Goal: Task Accomplishment & Management: Complete application form

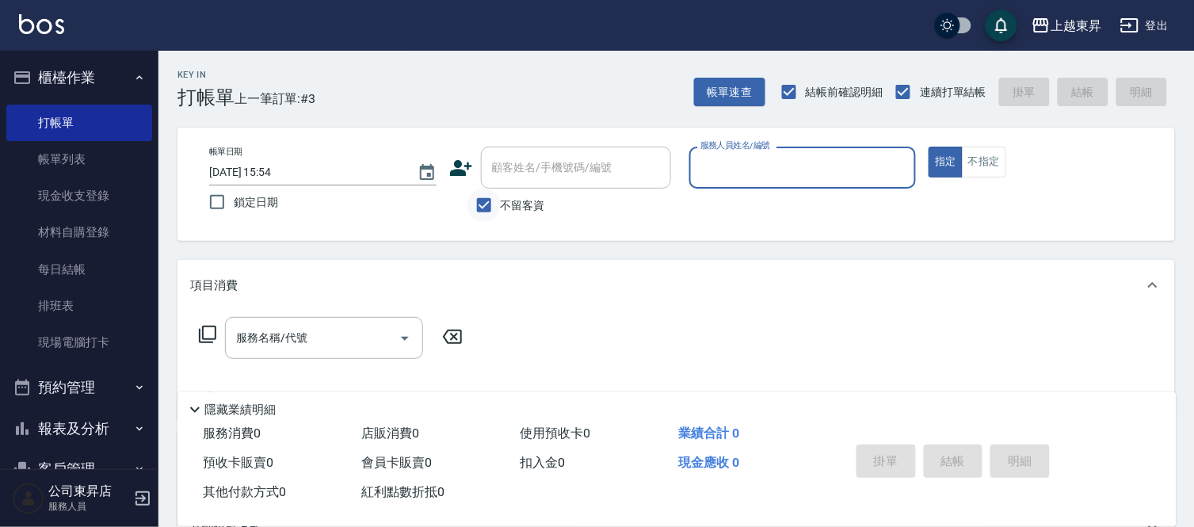
click at [490, 215] on input "不留客資" at bounding box center [484, 205] width 33 height 33
checkbox input "false"
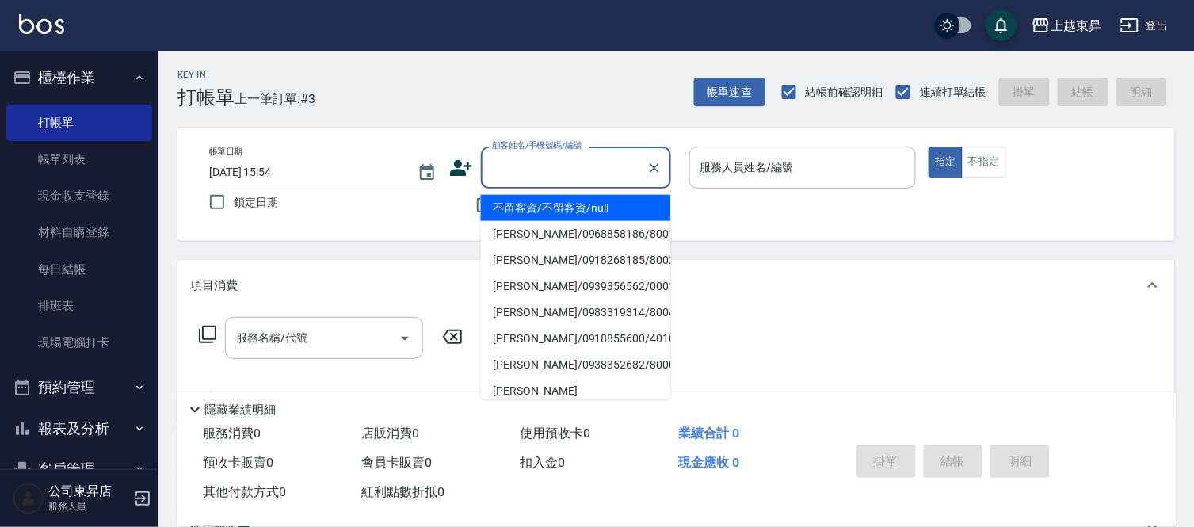
click at [524, 167] on div "顧客姓名/手機號碼/編號 顧客姓名/手機號碼/編號" at bounding box center [576, 168] width 190 height 42
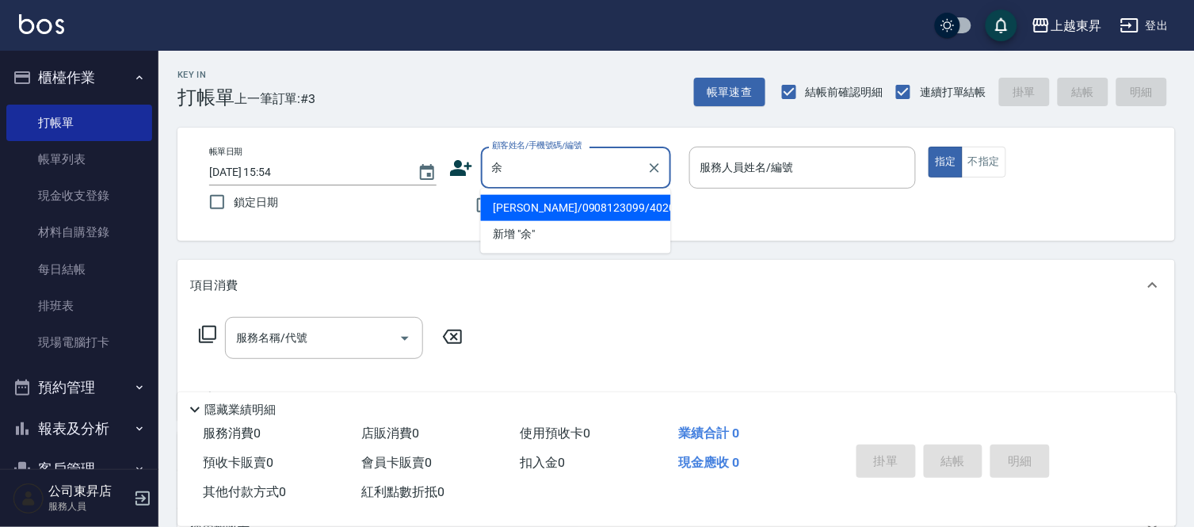
click at [605, 203] on li "[PERSON_NAME]/0908123099/40209" at bounding box center [576, 208] width 190 height 26
type input "[PERSON_NAME]/0908123099/40209"
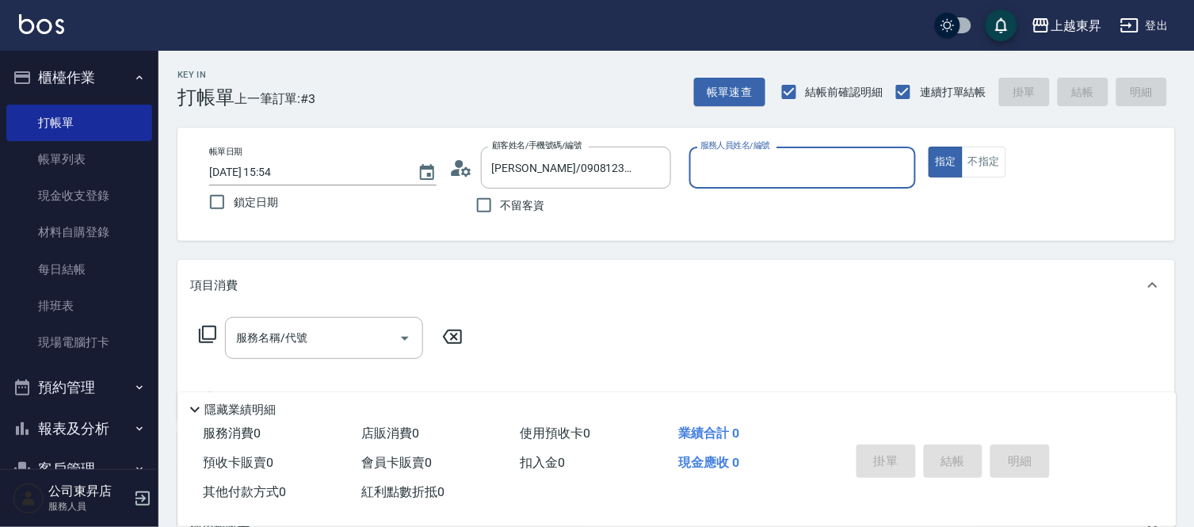
type input "[PERSON_NAME]04"
click at [342, 347] on input "服務名稱/代號" at bounding box center [312, 338] width 160 height 28
click at [198, 334] on icon at bounding box center [207, 334] width 19 height 19
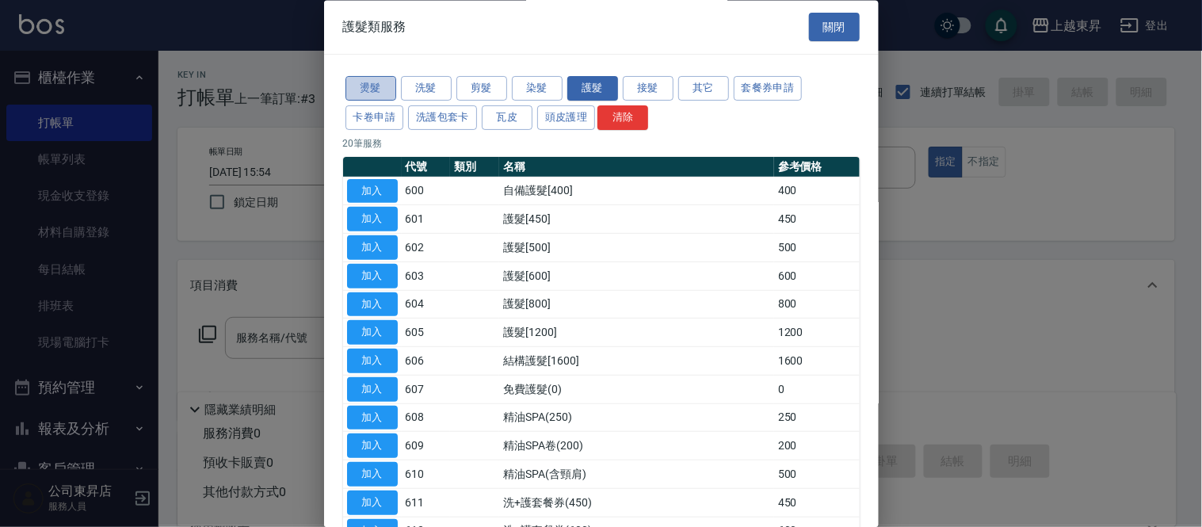
click at [373, 90] on button "燙髮" at bounding box center [371, 89] width 51 height 25
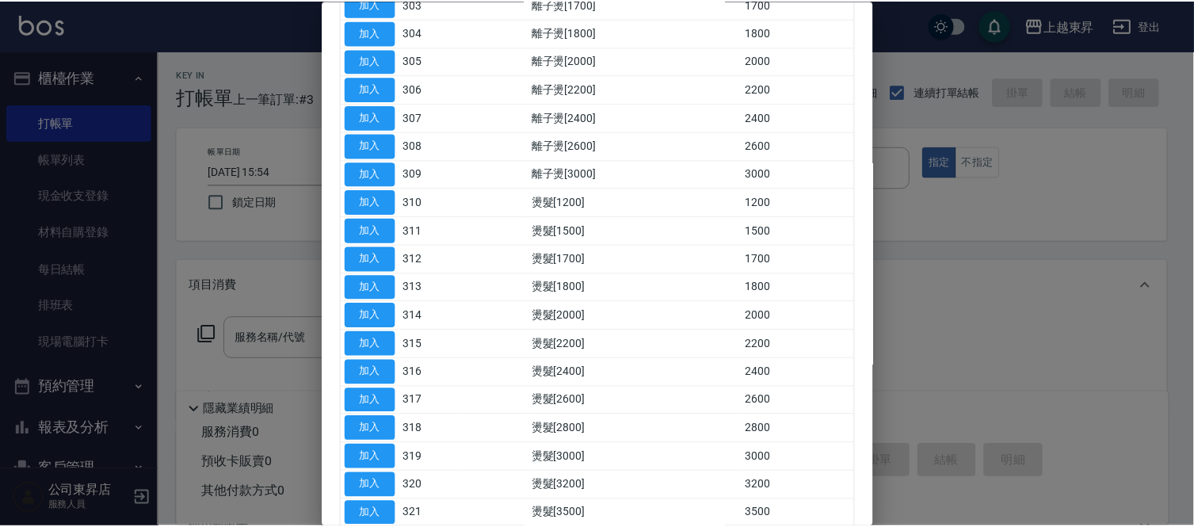
scroll to position [352, 0]
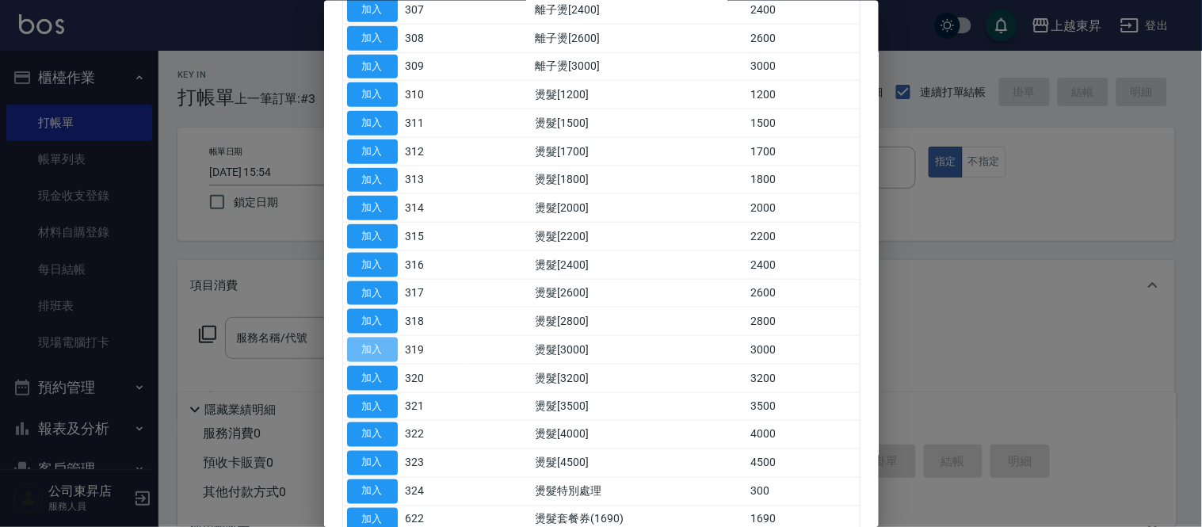
click at [371, 336] on td "加入" at bounding box center [372, 349] width 59 height 29
click at [379, 354] on button "加入" at bounding box center [372, 350] width 51 height 25
type input "燙髮[3000](319)"
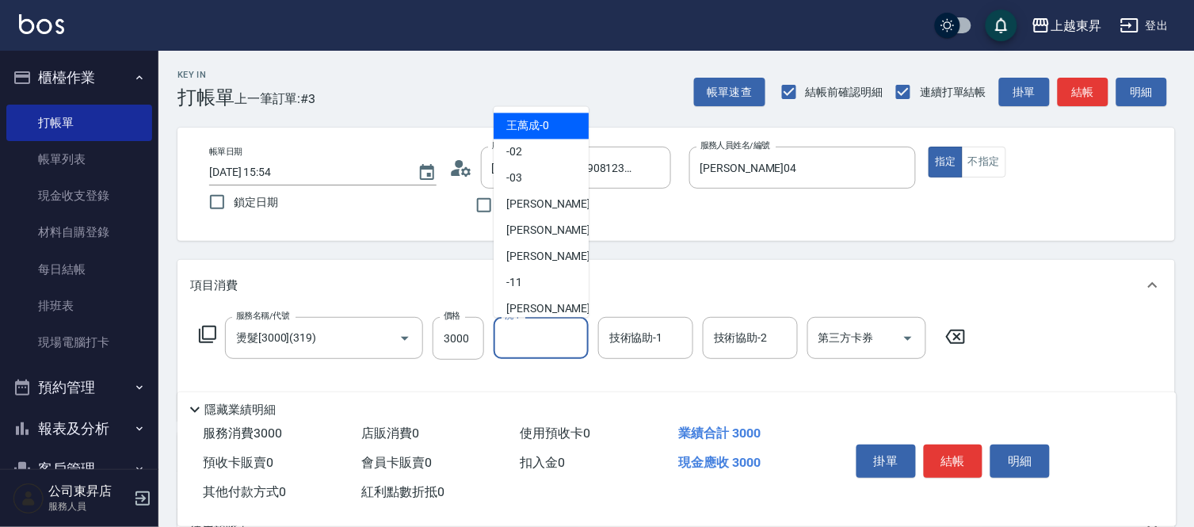
click at [580, 350] on input "洗-1" at bounding box center [541, 338] width 81 height 28
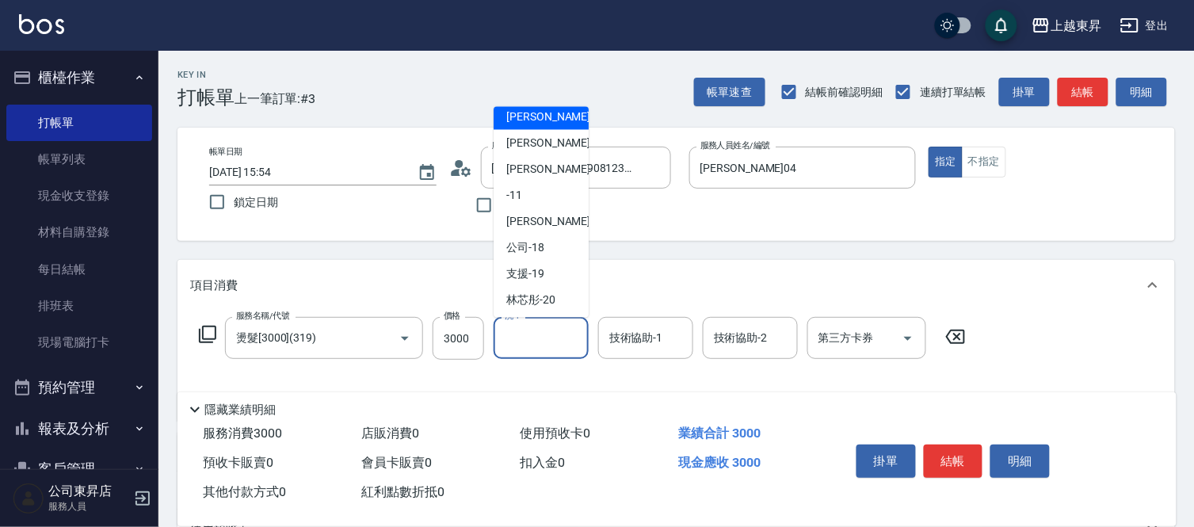
scroll to position [176, 0]
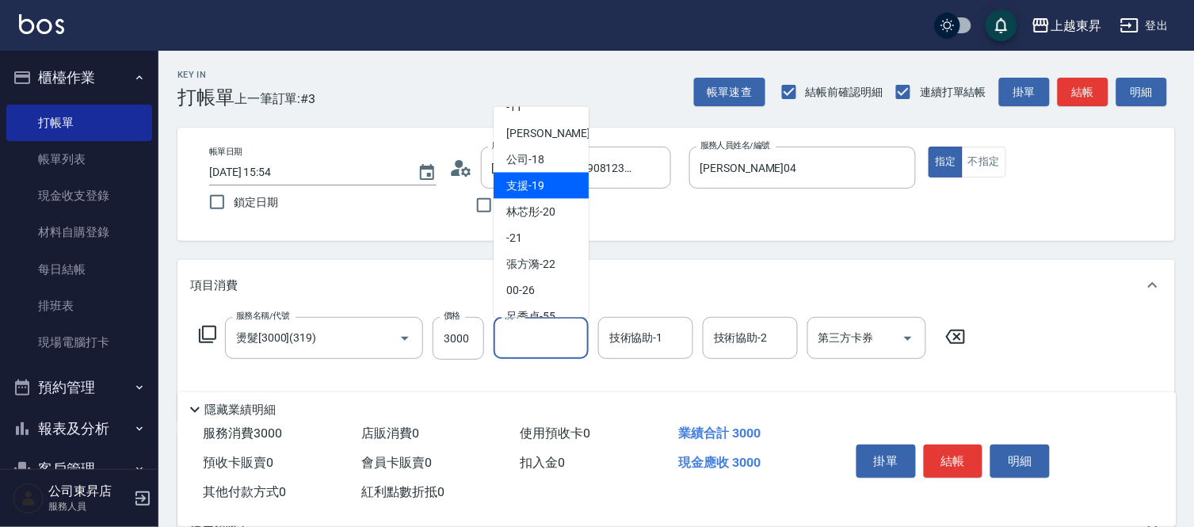
click at [544, 212] on span "林芯彤 -20" at bounding box center [530, 212] width 49 height 17
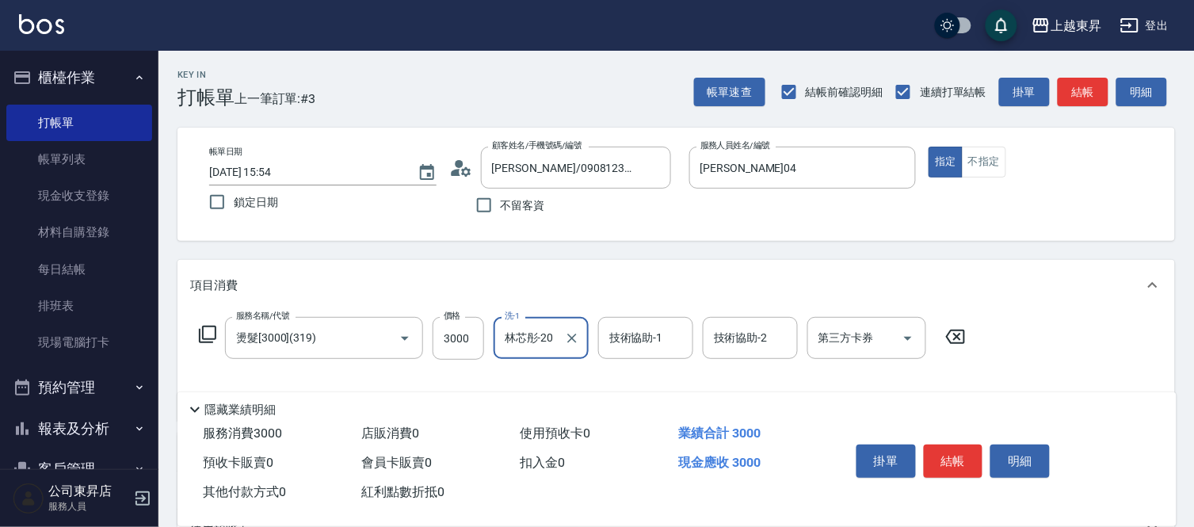
click at [533, 328] on input "林芯彤-20" at bounding box center [529, 338] width 57 height 28
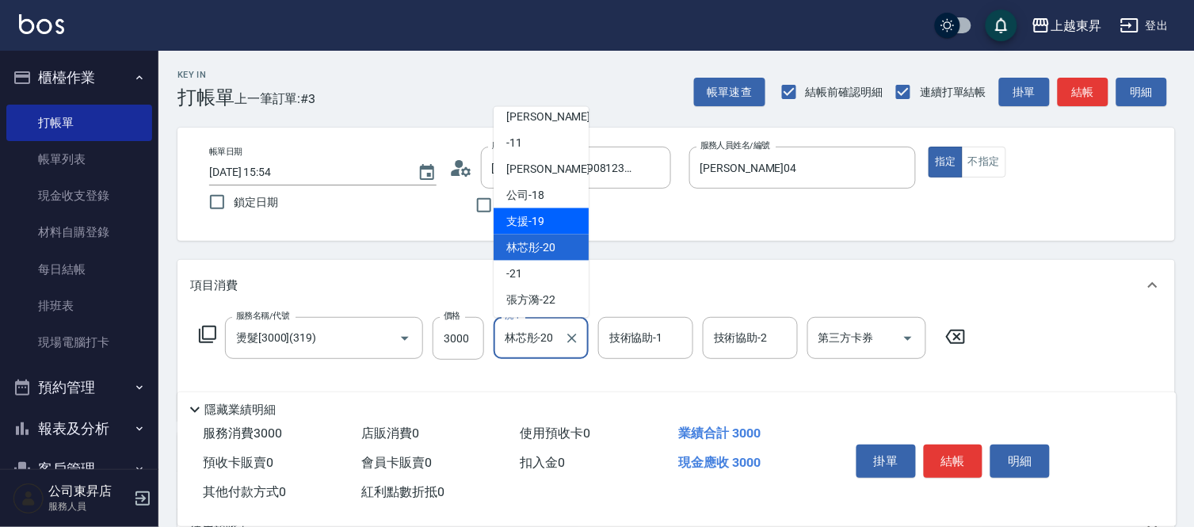
scroll to position [171, 0]
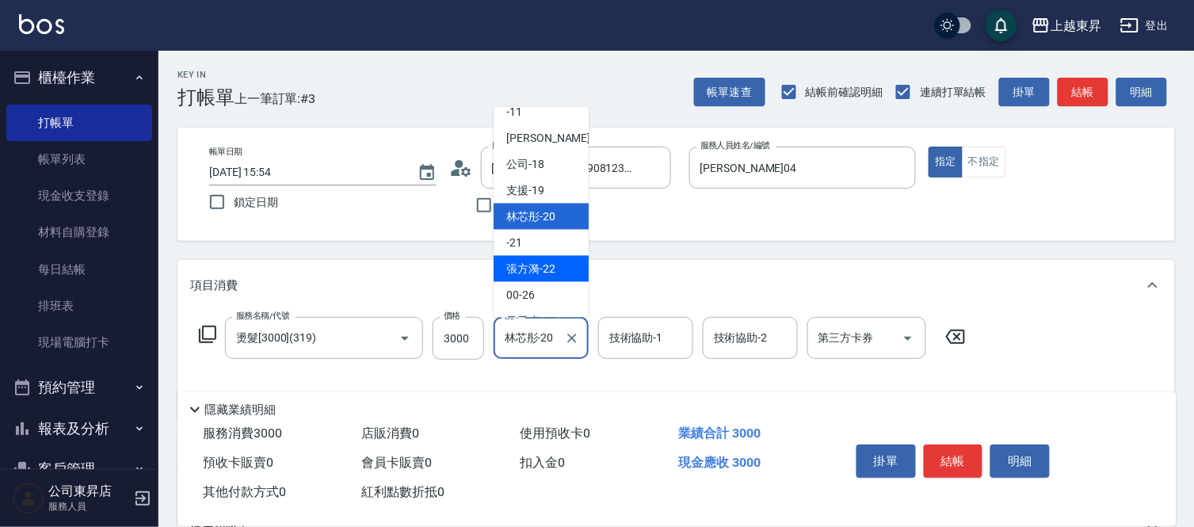
click at [544, 268] on span "[PERSON_NAME]-22" at bounding box center [530, 269] width 49 height 17
type input "[PERSON_NAME]-22"
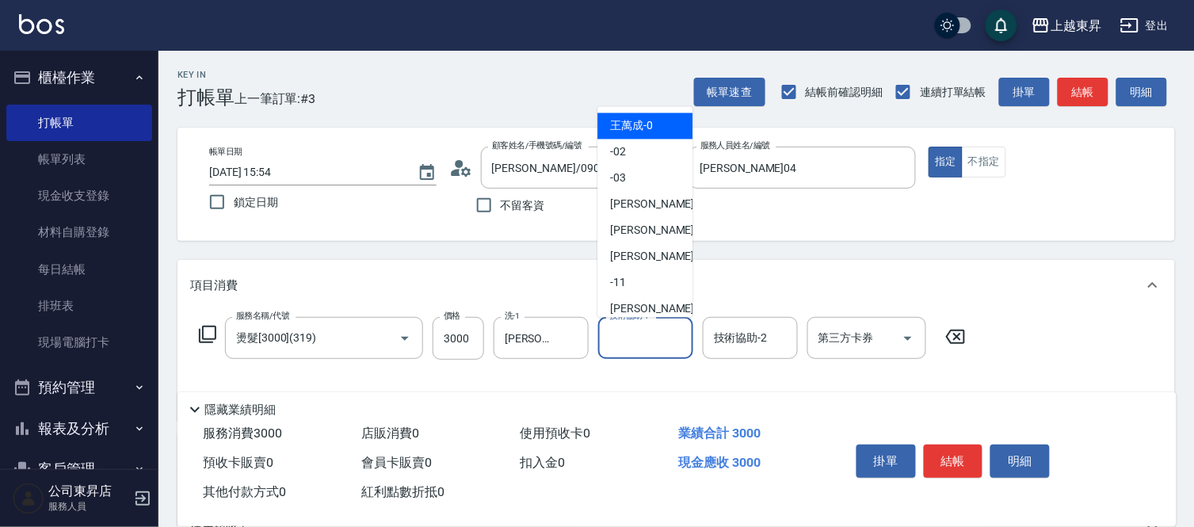
click at [656, 344] on input "技術協助-1" at bounding box center [645, 338] width 81 height 28
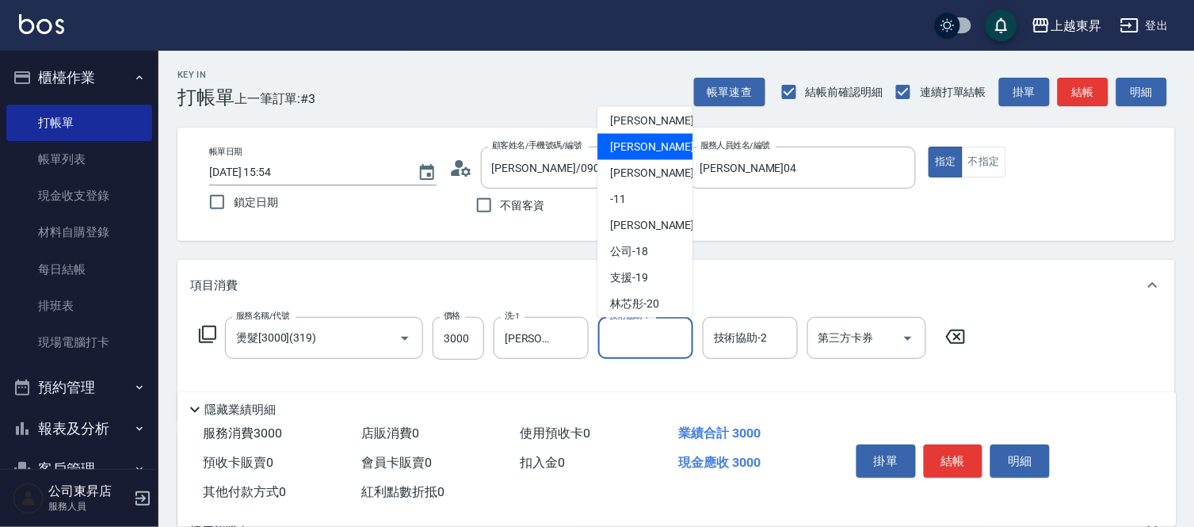
scroll to position [176, 0]
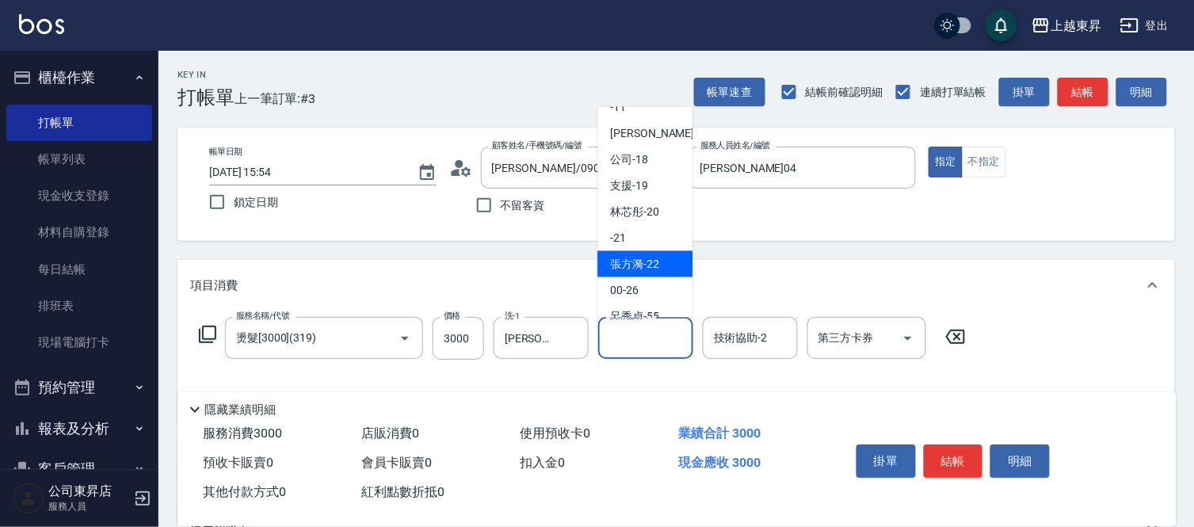
click at [618, 258] on span "[PERSON_NAME]-22" at bounding box center [634, 264] width 49 height 17
type input "[PERSON_NAME]-22"
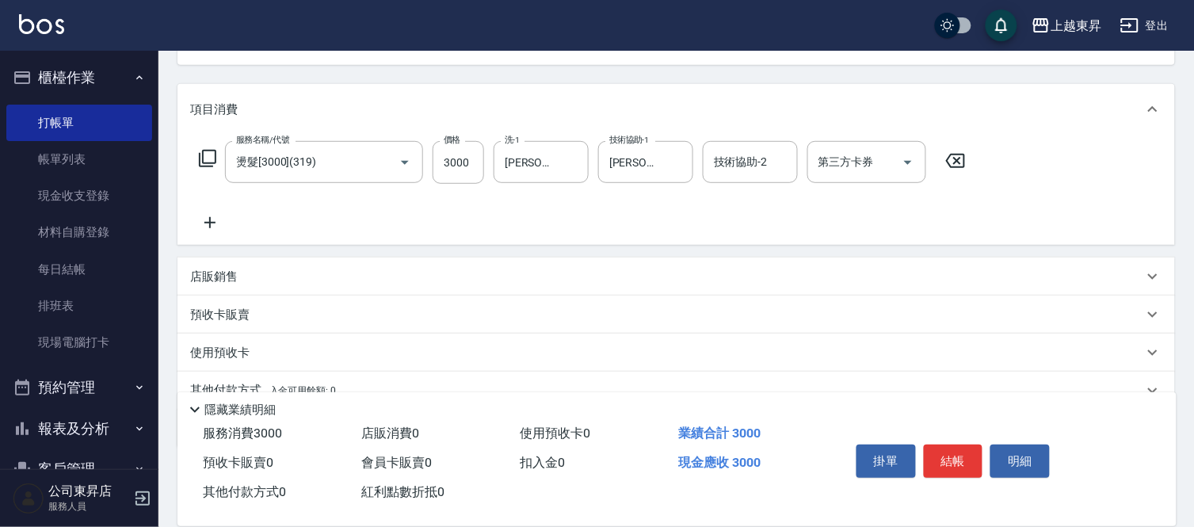
click at [209, 223] on icon at bounding box center [209, 222] width 11 height 11
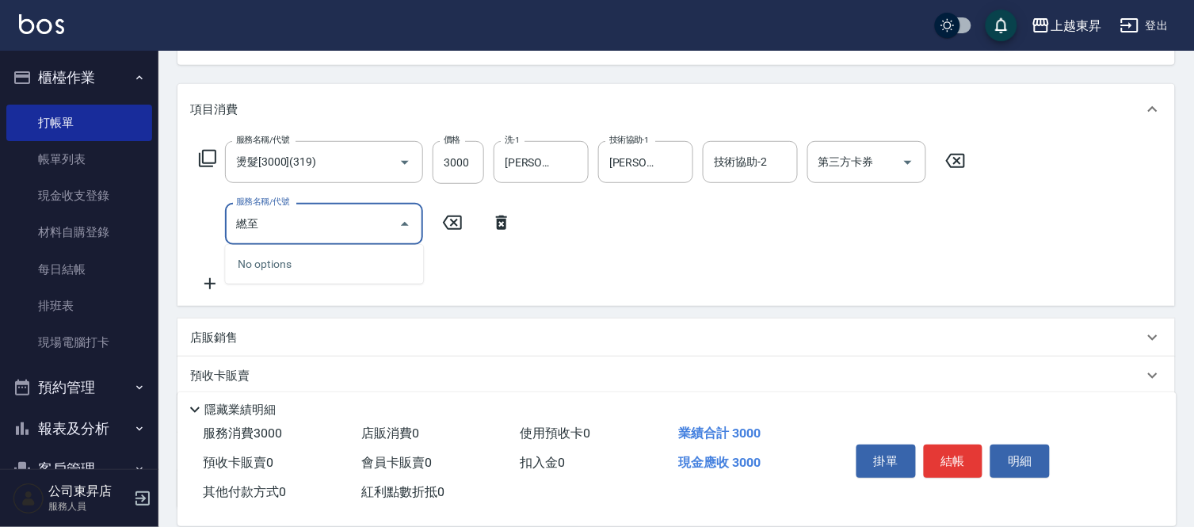
type input "繎"
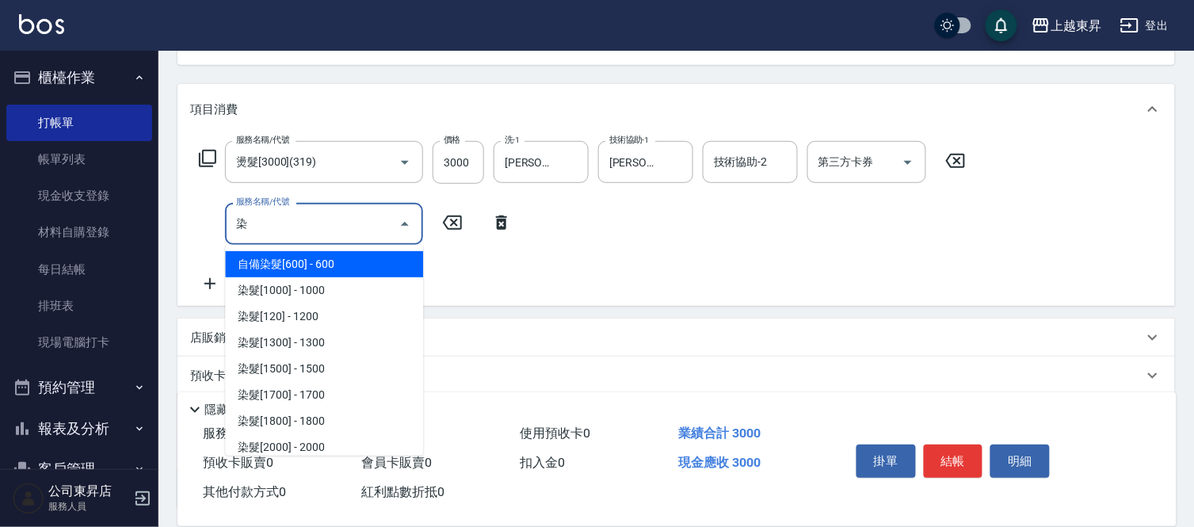
click at [281, 269] on span "自備染髮[600] - 600" at bounding box center [324, 264] width 198 height 26
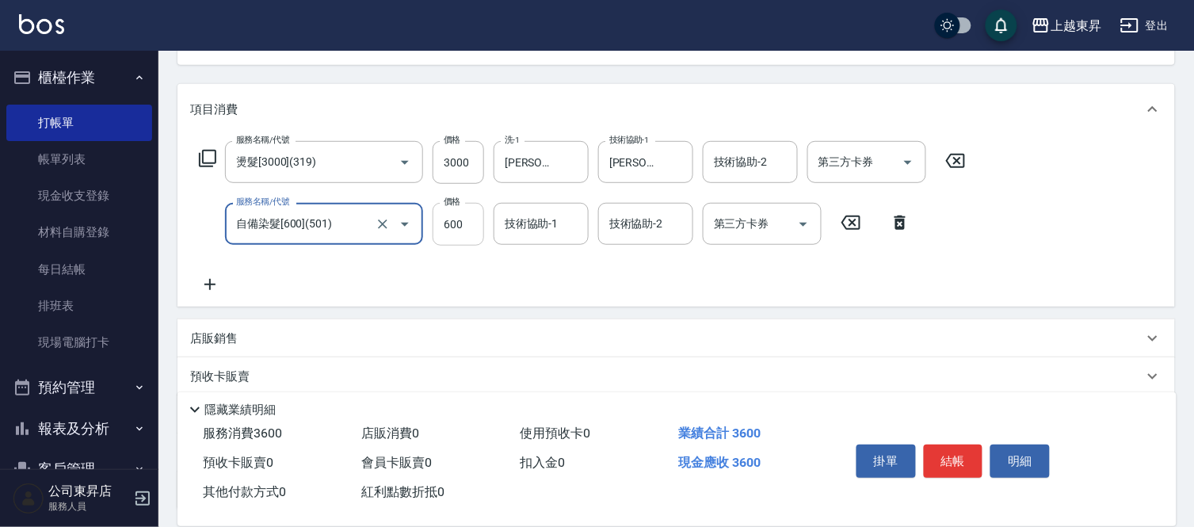
type input "自備染髮[600](501)"
click at [437, 227] on input "600" at bounding box center [459, 224] width 52 height 43
click at [344, 220] on input "自備染髮[600](501)" at bounding box center [301, 224] width 139 height 28
click at [386, 225] on icon "Clear" at bounding box center [383, 224] width 16 height 16
click at [345, 216] on input "服務名稱/代號" at bounding box center [301, 224] width 139 height 28
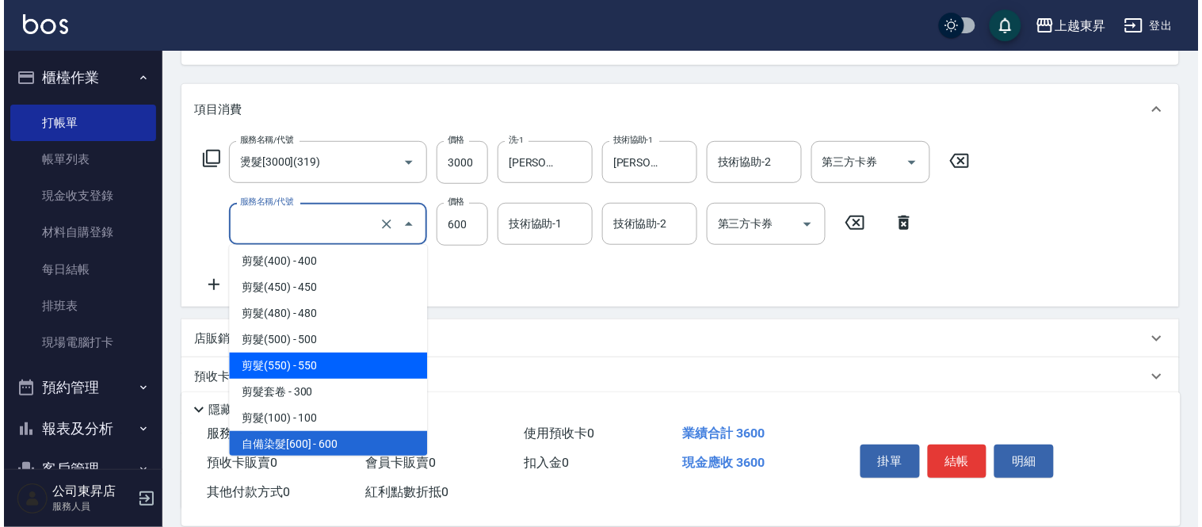
scroll to position [1408, 0]
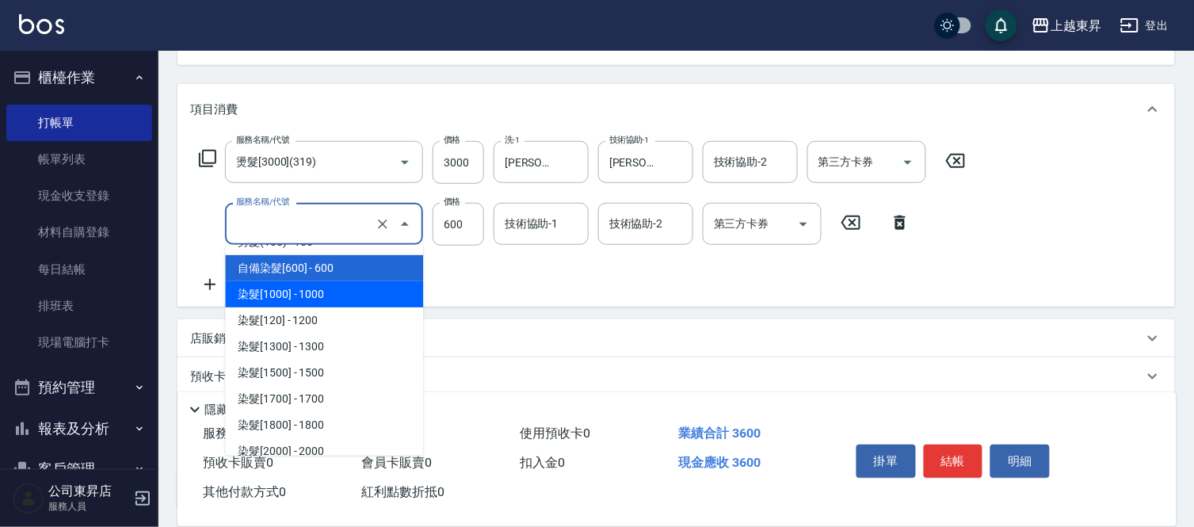
click at [300, 302] on span "染髮[1000] - 1000" at bounding box center [324, 294] width 198 height 26
type input "染髮[1000](502)"
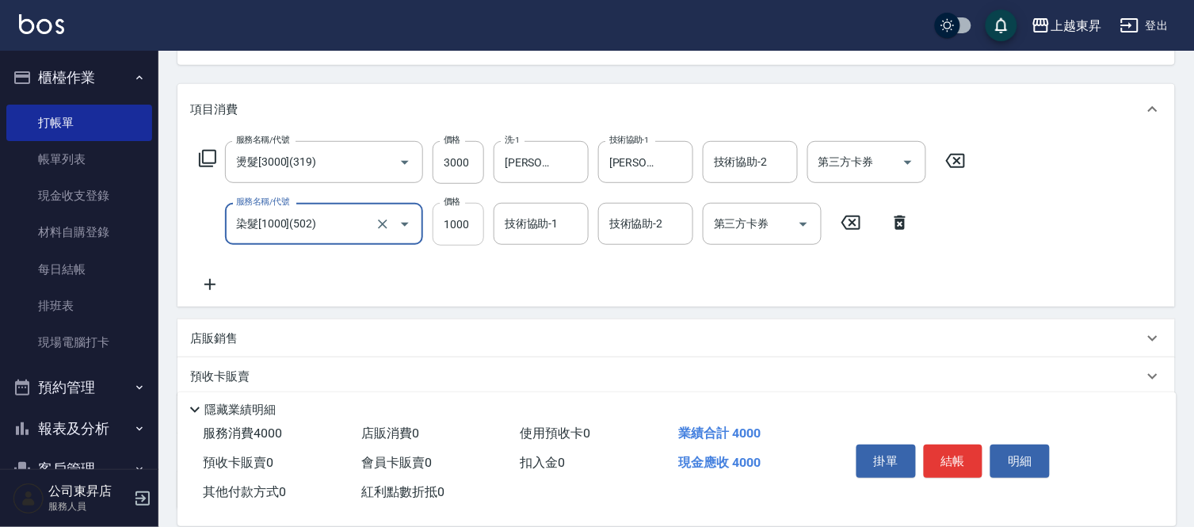
click at [468, 216] on input "1000" at bounding box center [459, 224] width 52 height 43
type input "800"
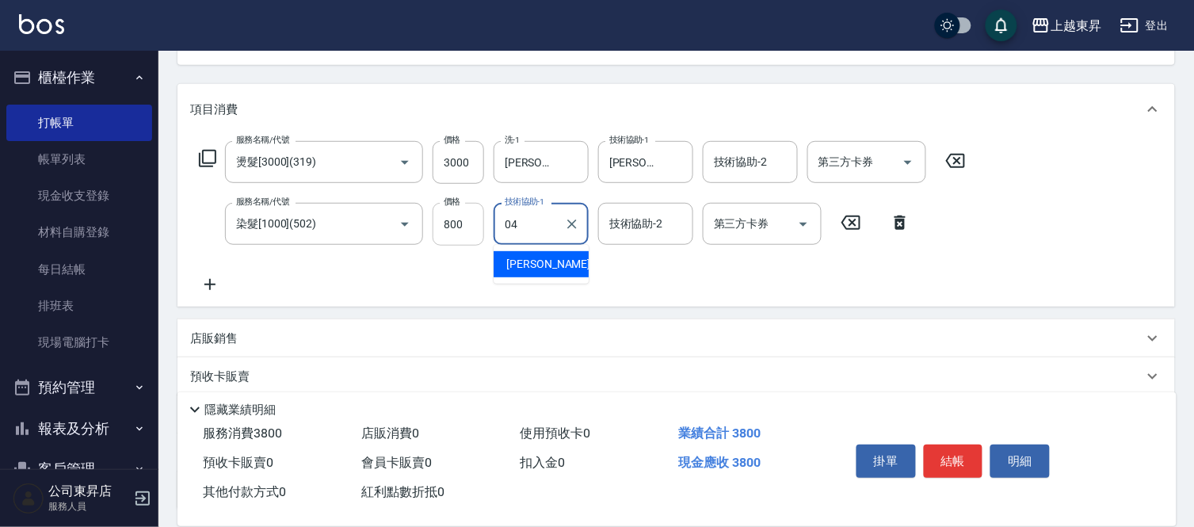
type input "[PERSON_NAME]04"
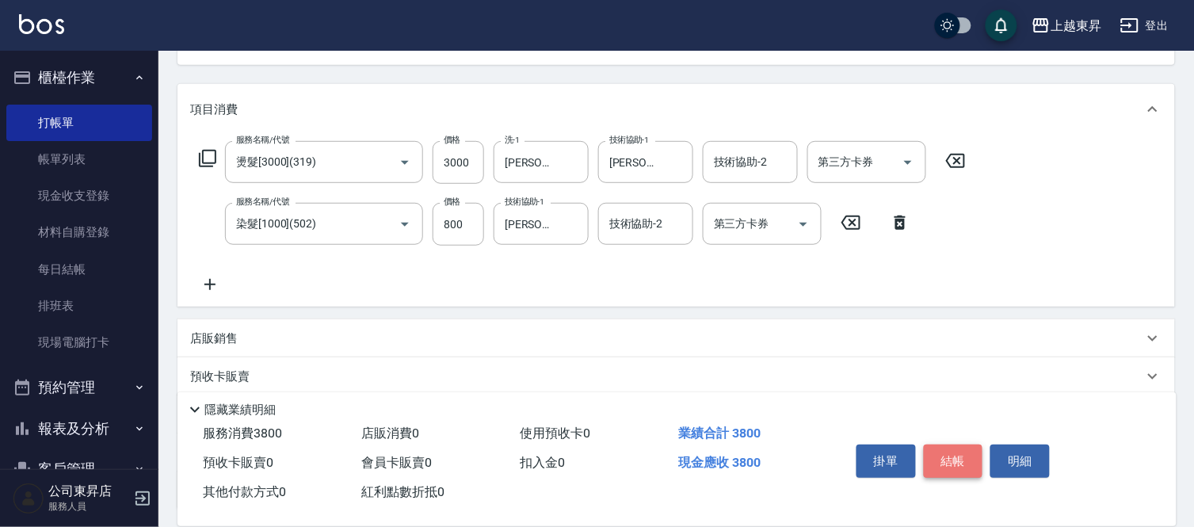
click at [949, 446] on button "結帳" at bounding box center [953, 461] width 59 height 33
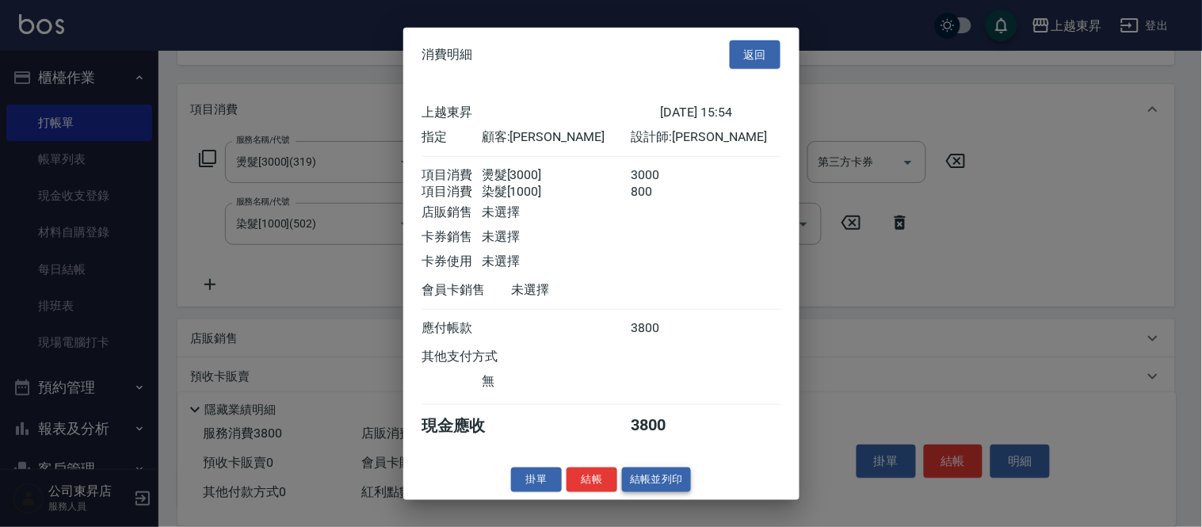
click at [645, 485] on button "結帳並列印" at bounding box center [656, 480] width 69 height 25
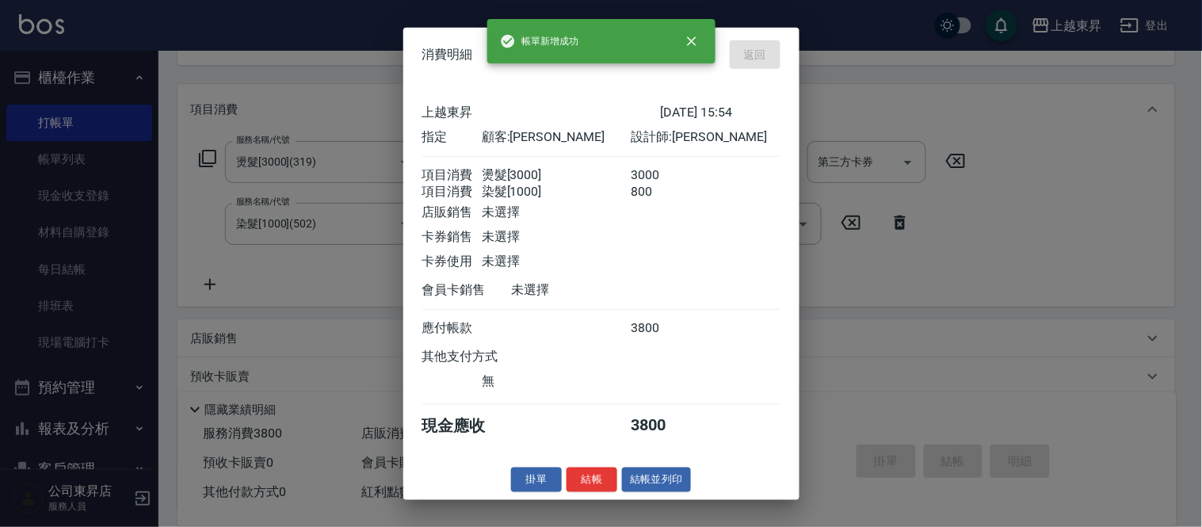
type input "[DATE] 17:49"
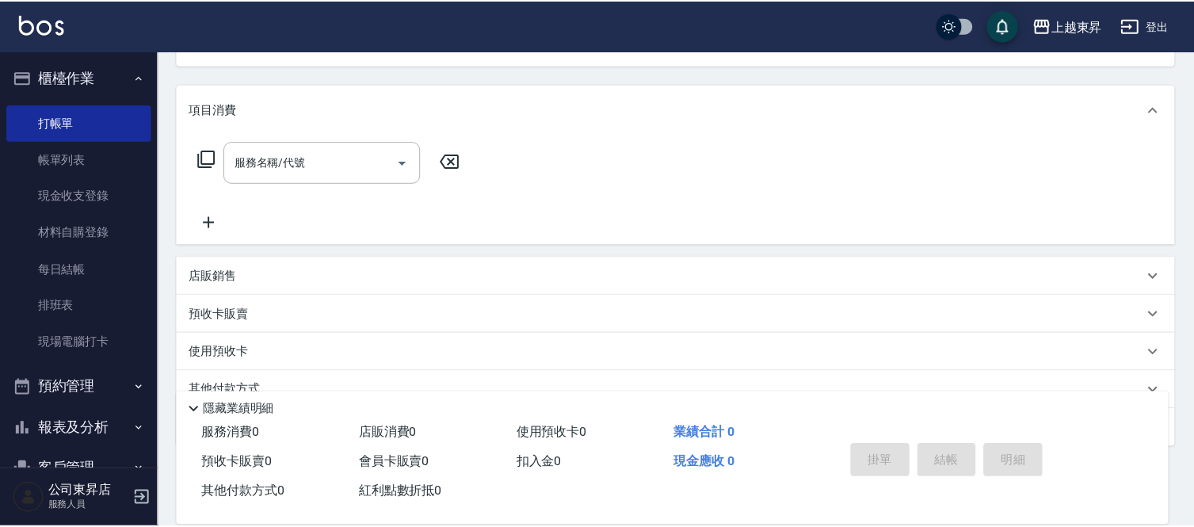
scroll to position [154, 0]
